Goal: Information Seeking & Learning: Understand process/instructions

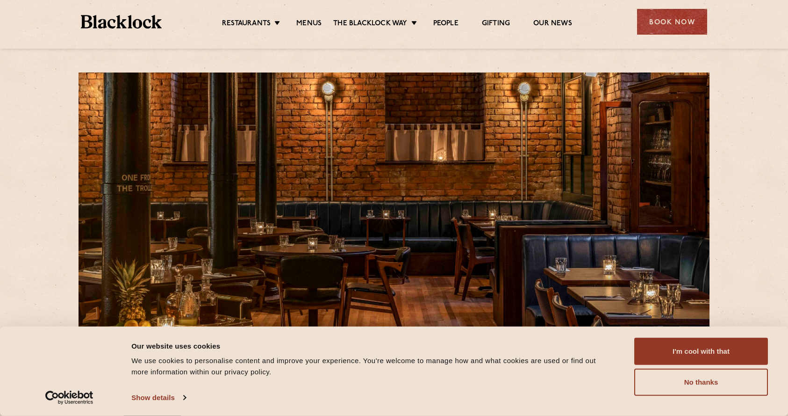
click at [180, 46] on div at bounding box center [394, 45] width 655 height 7
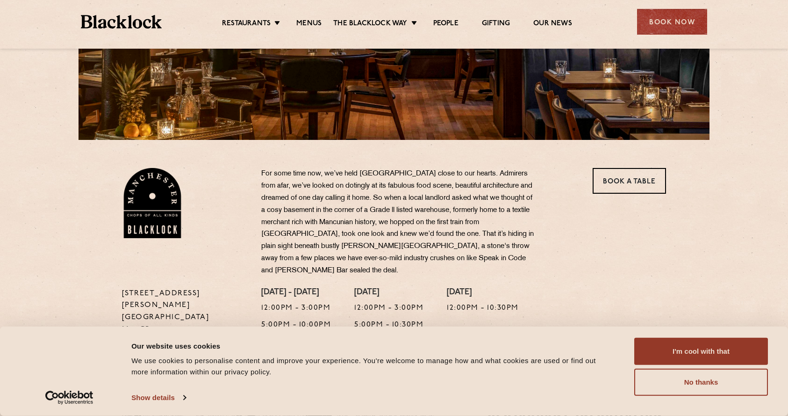
scroll to position [233, 0]
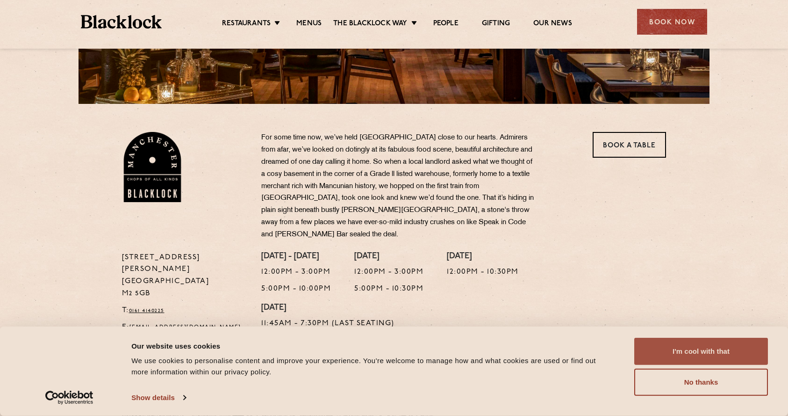
click at [658, 349] on button "I'm cool with that" at bounding box center [701, 351] width 134 height 27
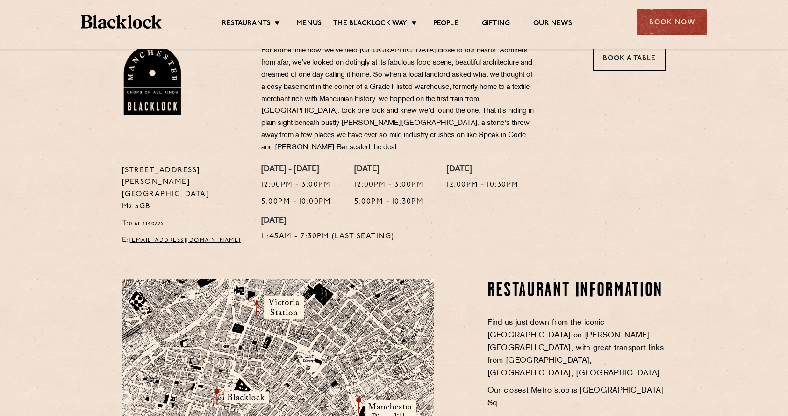
scroll to position [0, 0]
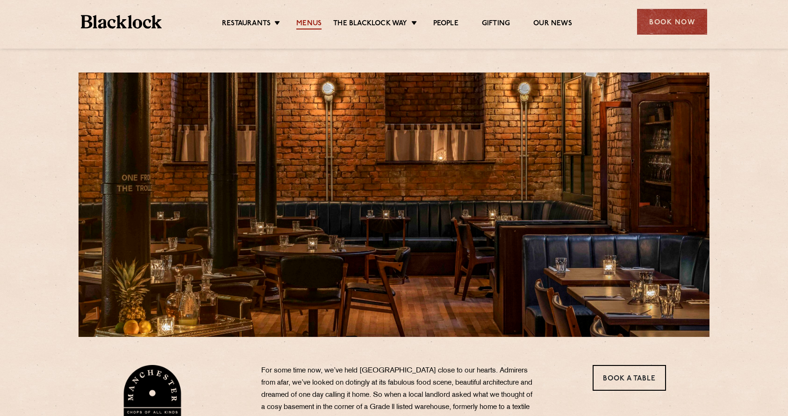
click at [313, 21] on link "Menus" at bounding box center [308, 24] width 25 height 10
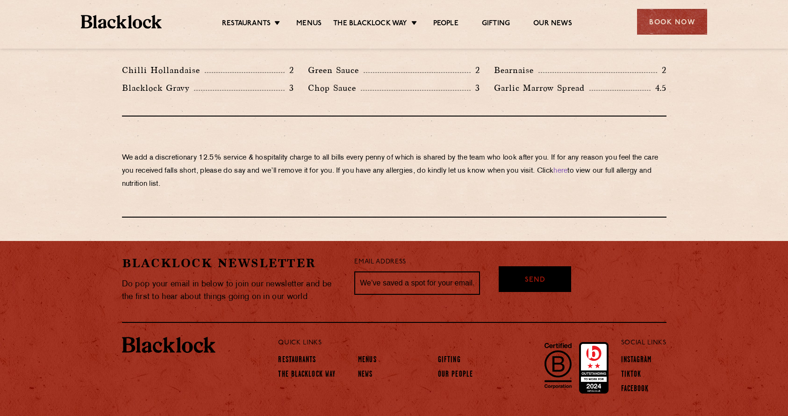
scroll to position [1603, 0]
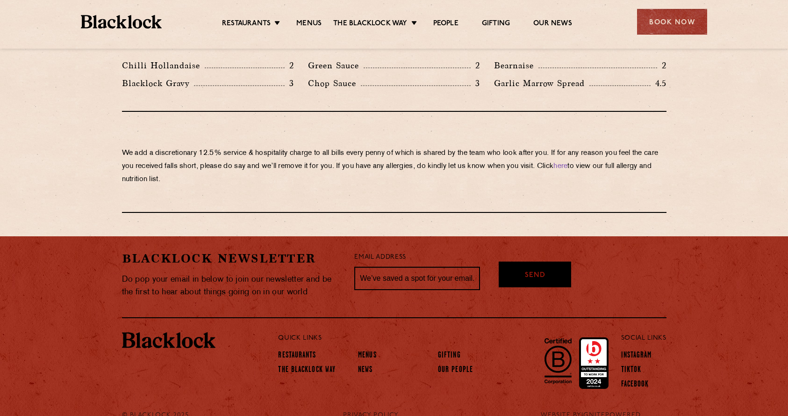
drag, startPoint x: 218, startPoint y: 142, endPoint x: 268, endPoint y: 154, distance: 51.6
click at [268, 154] on p "We add a discretionary 12.5% service & hospitality charge to all bills every [P…" at bounding box center [394, 166] width 545 height 39
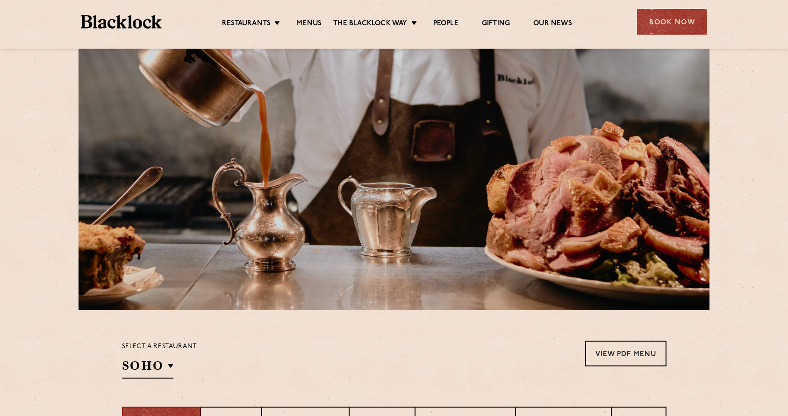
scroll to position [0, 0]
